Goal: Information Seeking & Learning: Find specific fact

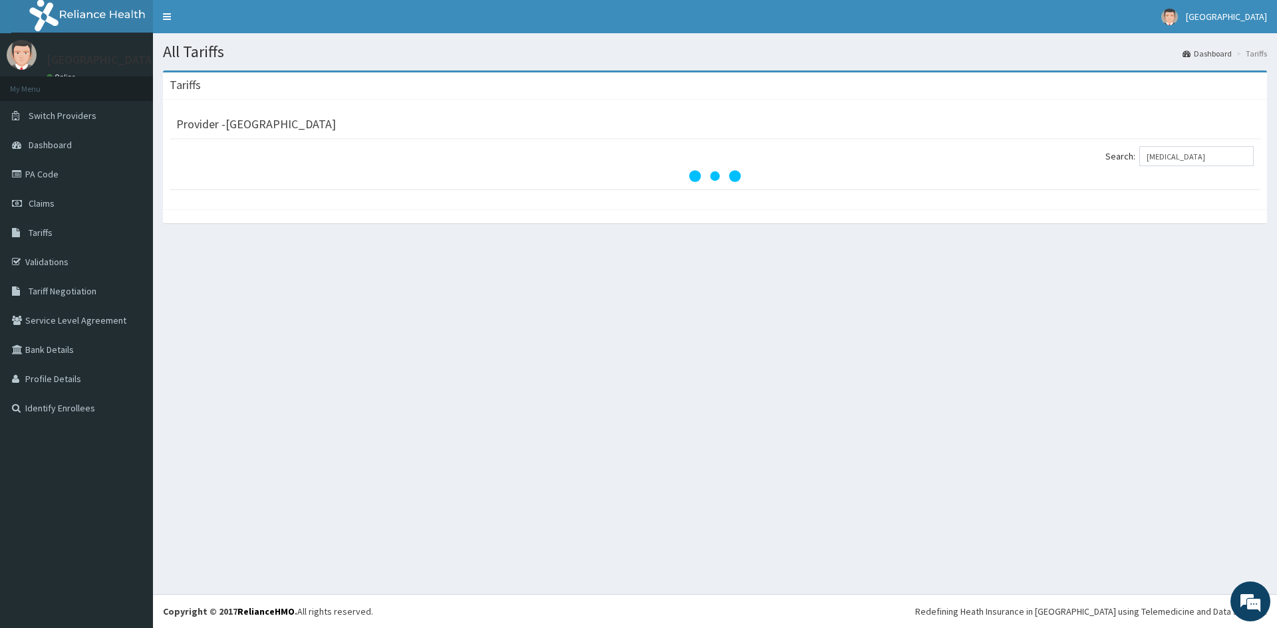
type input "hiv"
click at [102, 187] on link "PA Code" at bounding box center [76, 174] width 153 height 29
click at [80, 265] on link "Validations" at bounding box center [76, 261] width 153 height 29
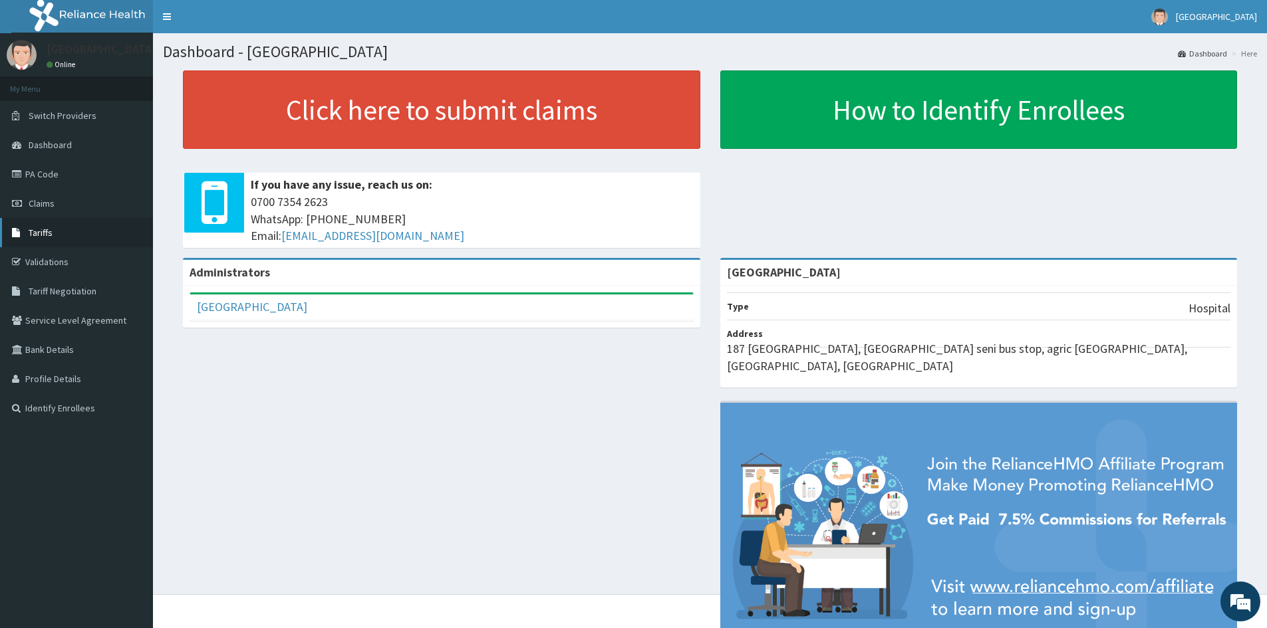
click at [18, 229] on icon at bounding box center [18, 232] width 13 height 9
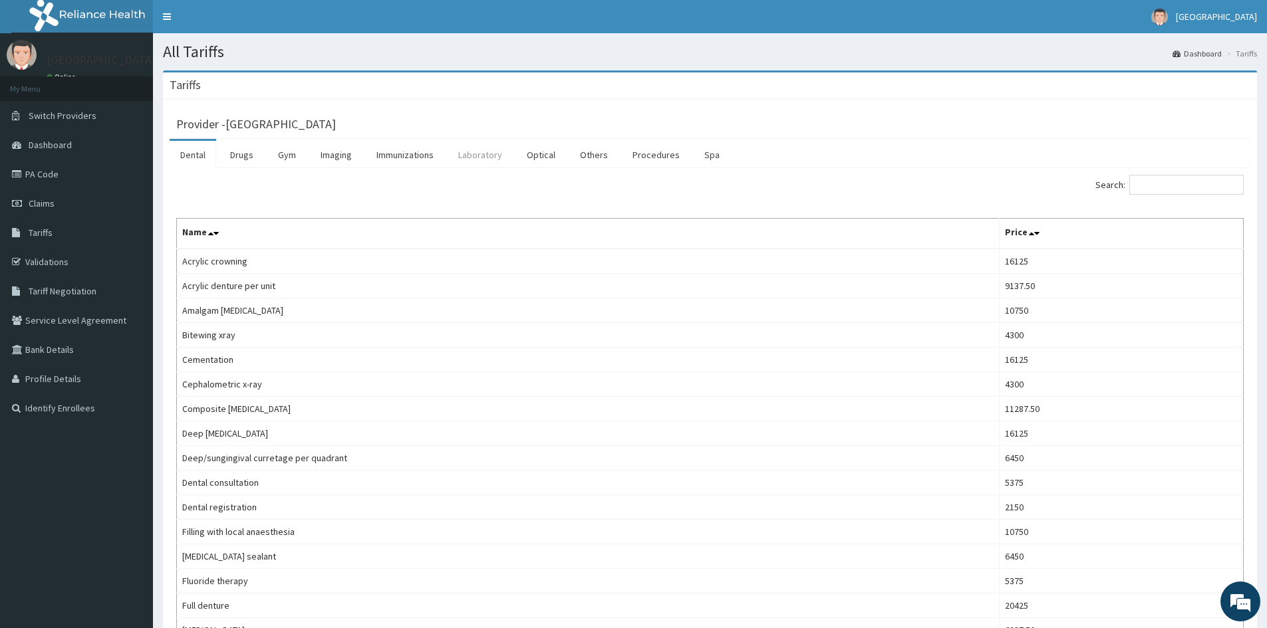
click at [496, 154] on link "Laboratory" at bounding box center [480, 155] width 65 height 28
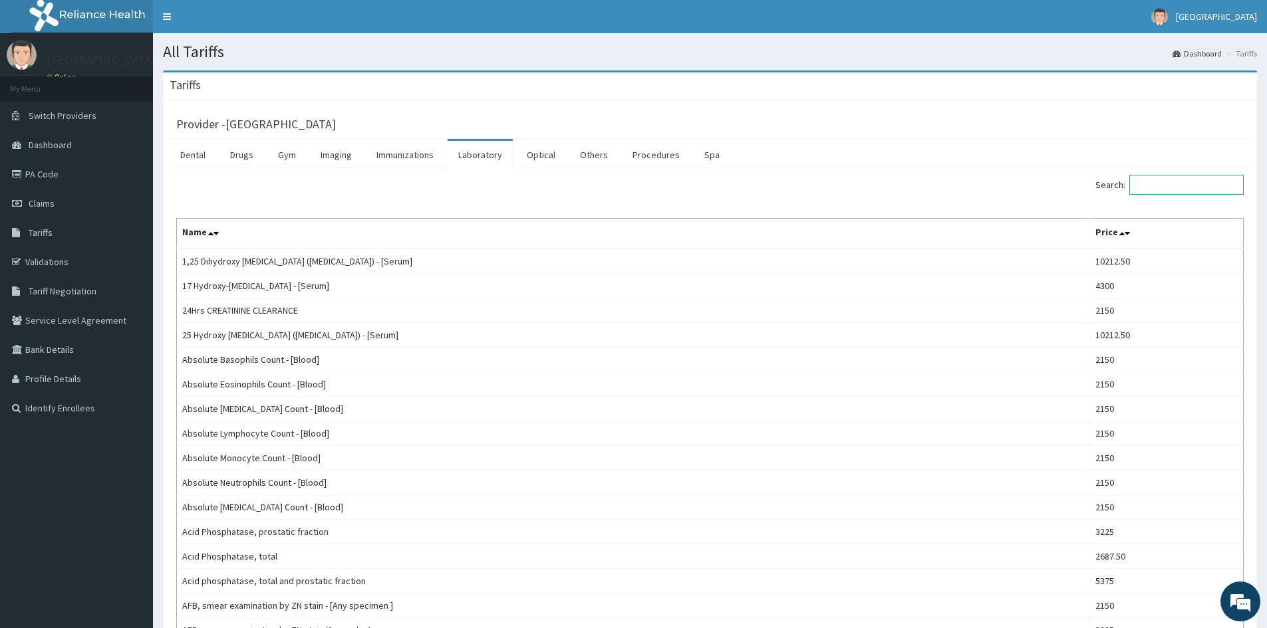
click at [1176, 190] on input "Search:" at bounding box center [1186, 185] width 114 height 20
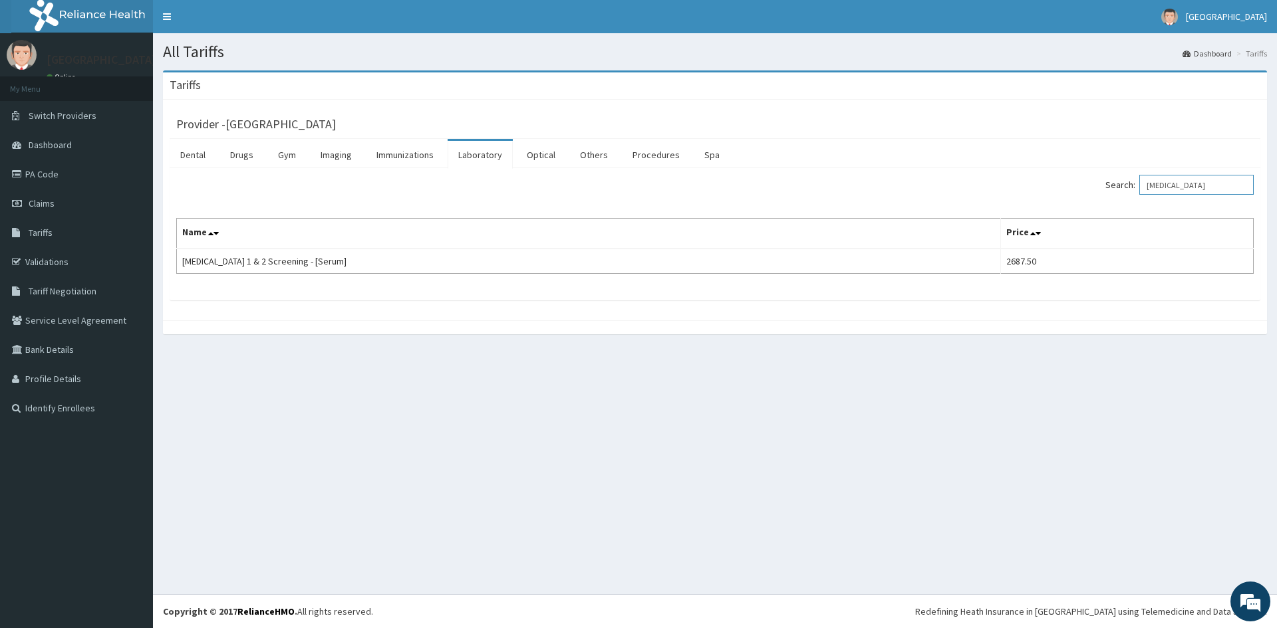
type input "hiv"
